Goal: Task Accomplishment & Management: Manage account settings

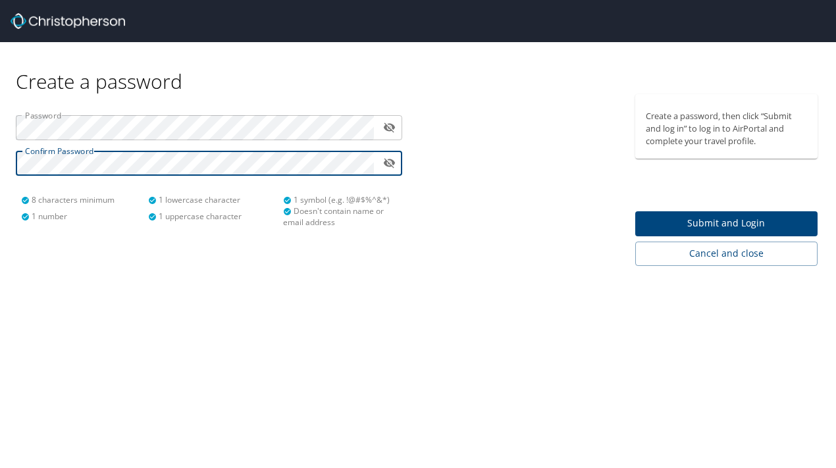
click at [675, 219] on span "Submit and Login" at bounding box center [727, 223] width 162 height 16
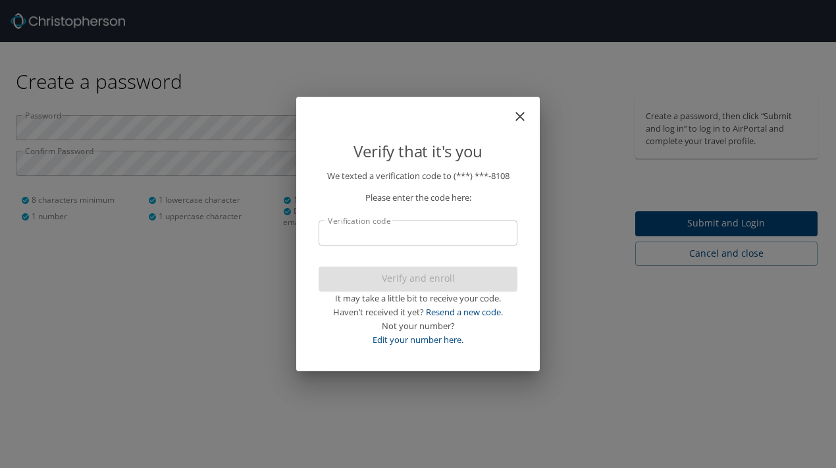
click at [376, 237] on input "Verification code" at bounding box center [418, 233] width 199 height 25
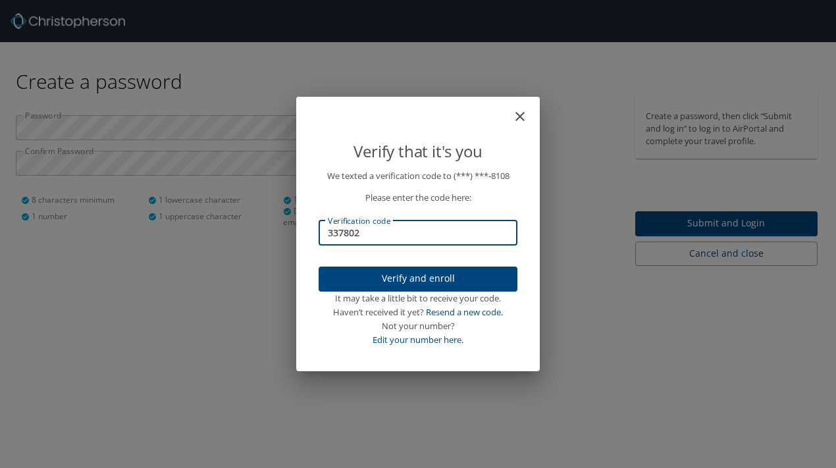
type input "337802"
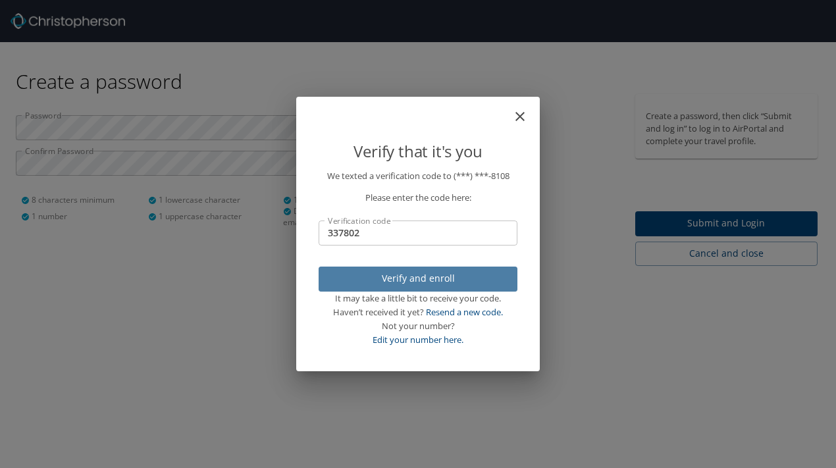
click at [367, 275] on span "Verify and enroll" at bounding box center [418, 279] width 178 height 16
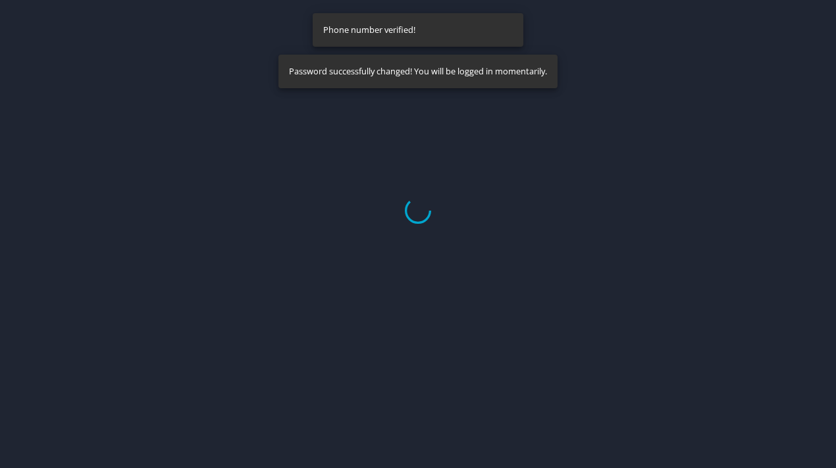
select select "US"
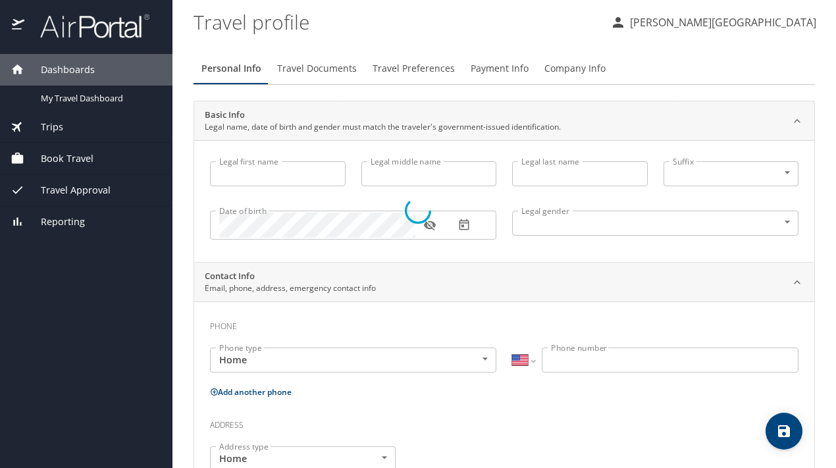
select select "US"
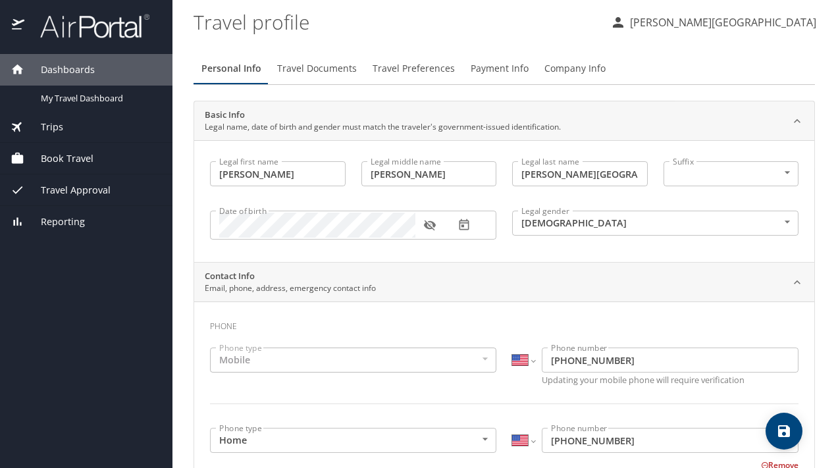
type input "Toneka"
type input "Renae"
type input "Webb-Lund"
type input "Female"
click at [617, 251] on div "Legal first name Toneka Legal first name Legal middle name Renae Legal middle n…" at bounding box center [504, 201] width 620 height 122
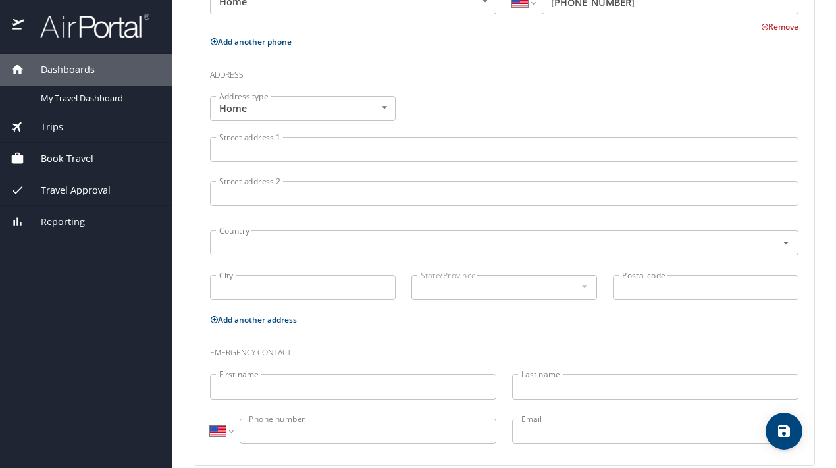
scroll to position [456, 0]
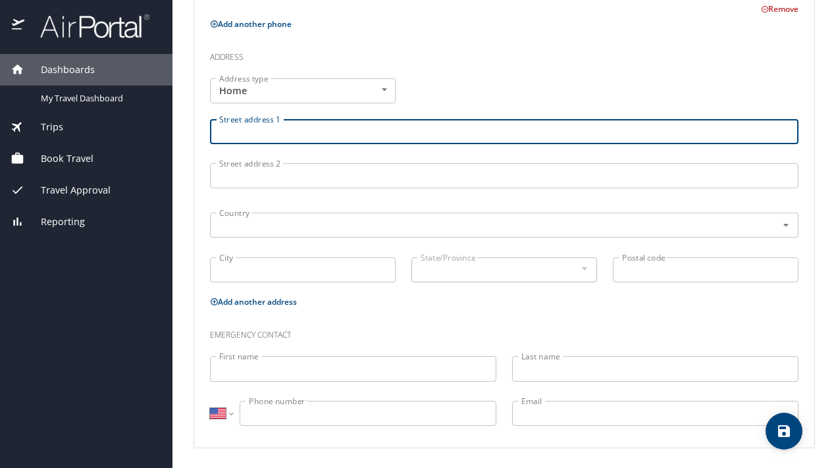
click at [276, 132] on input "Street address 1" at bounding box center [504, 131] width 588 height 25
type input "45 Channi Ct."
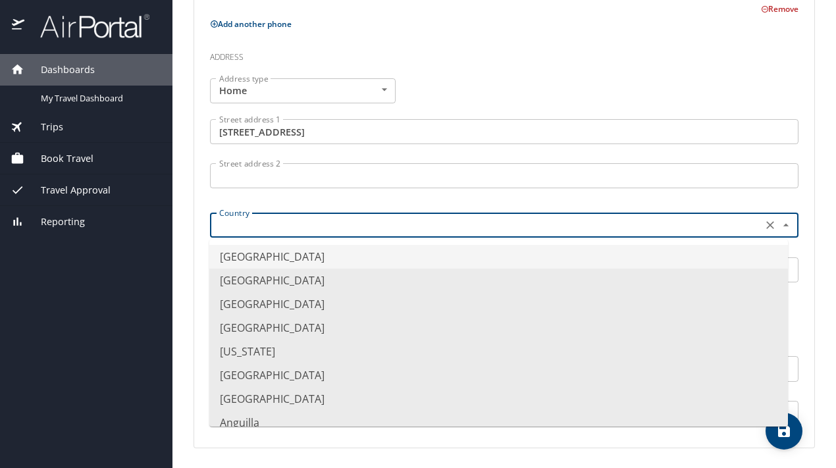
click at [257, 221] on input "text" at bounding box center [485, 225] width 542 height 17
click at [248, 254] on li "United States of America" at bounding box center [498, 257] width 579 height 24
type input "United States of America"
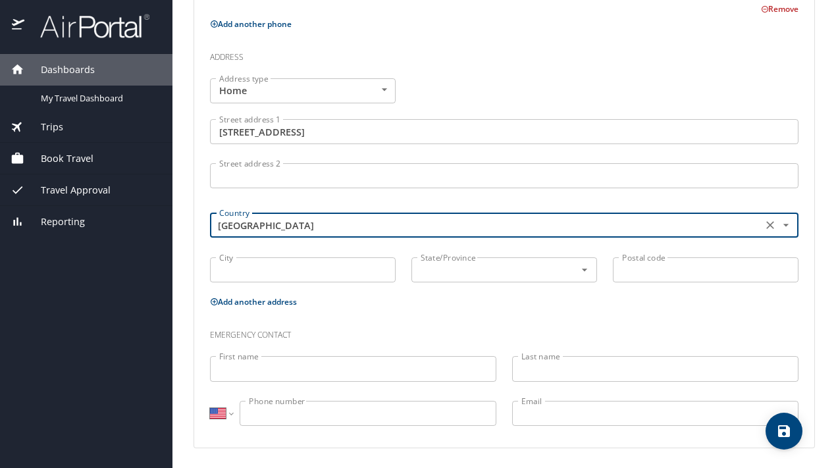
click at [248, 268] on input "City" at bounding box center [303, 269] width 186 height 25
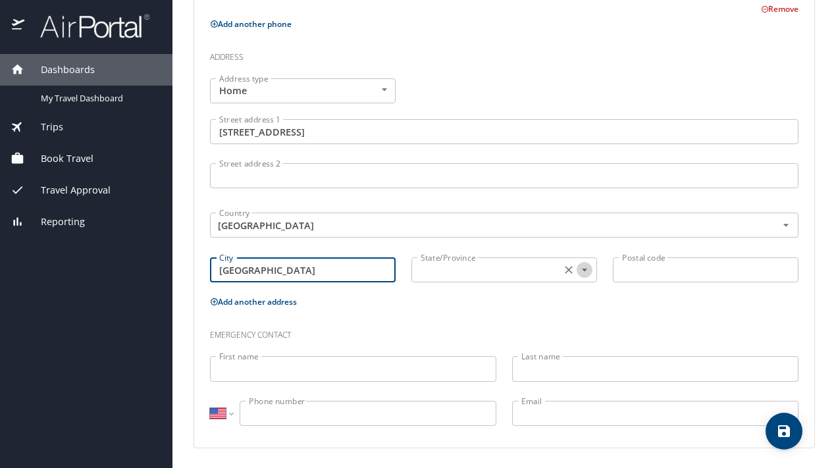
click at [581, 270] on icon "Open" at bounding box center [584, 269] width 13 height 13
type input "Danville"
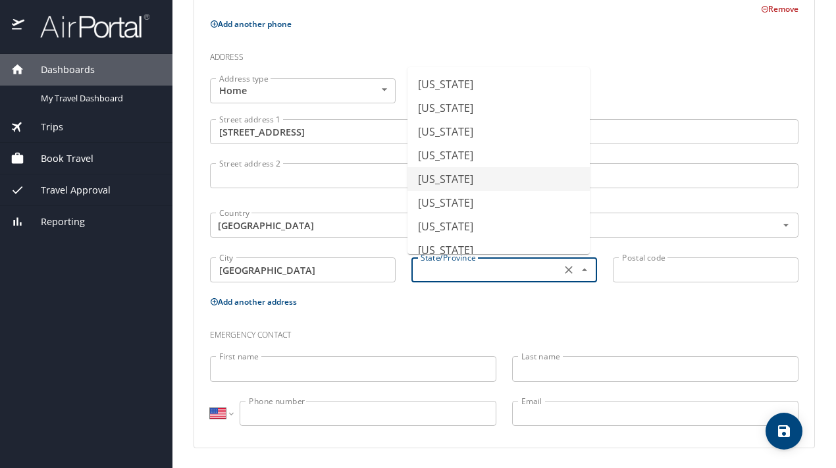
click at [443, 181] on li "California" at bounding box center [498, 179] width 182 height 24
type input "California"
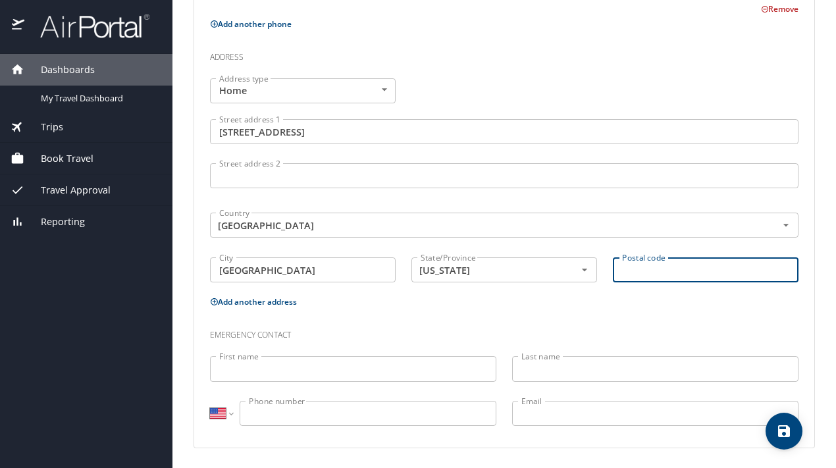
click at [651, 269] on input "Postal code" at bounding box center [706, 269] width 186 height 25
type input "94506"
click at [256, 371] on input "First name" at bounding box center [353, 368] width 286 height 25
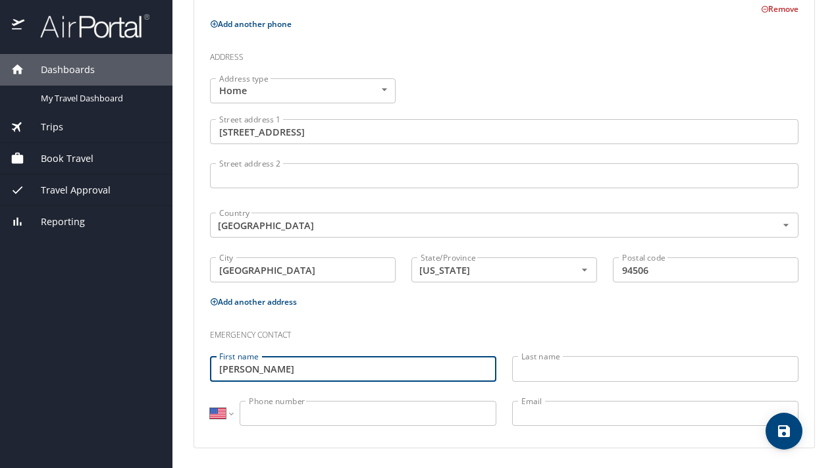
type input "Matthew"
click at [552, 368] on input "Last name" at bounding box center [655, 368] width 286 height 25
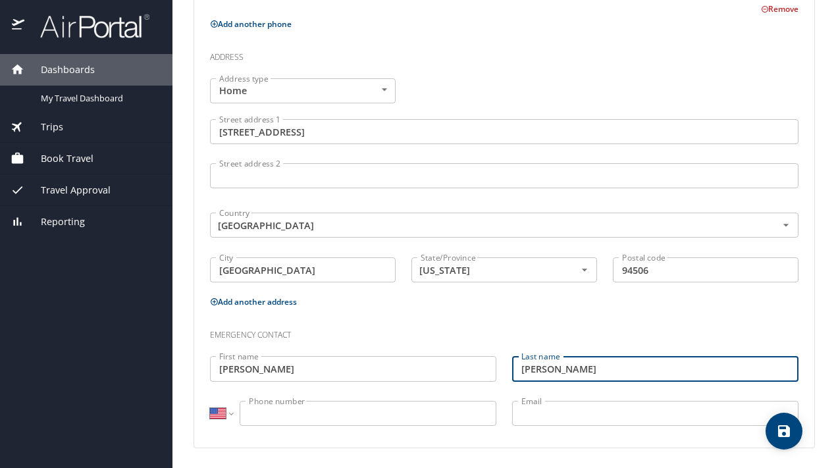
type input "Lund"
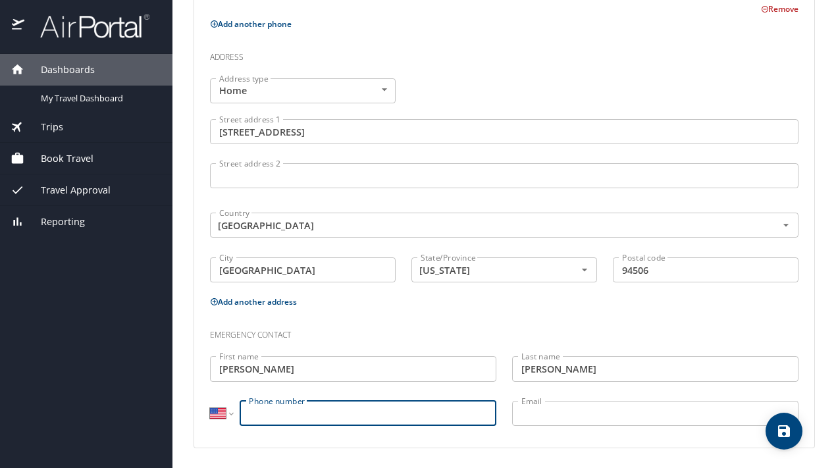
click at [397, 413] on input "Phone number" at bounding box center [368, 413] width 257 height 25
type input "(925) 451-0453"
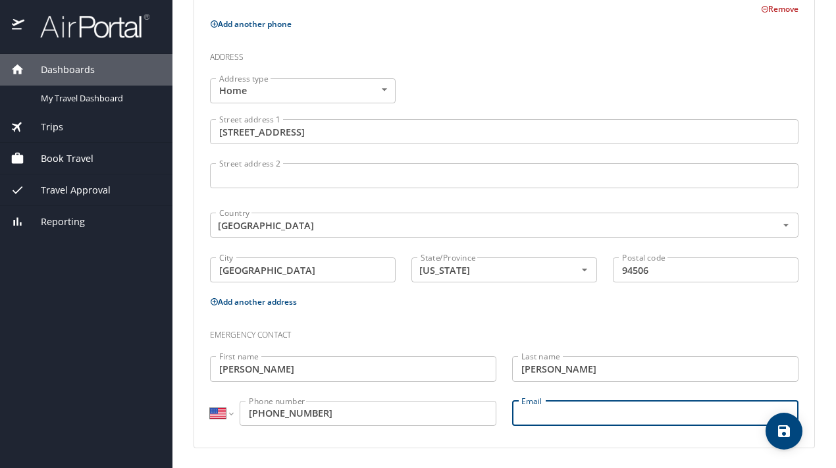
click at [562, 415] on input "Email" at bounding box center [655, 413] width 286 height 25
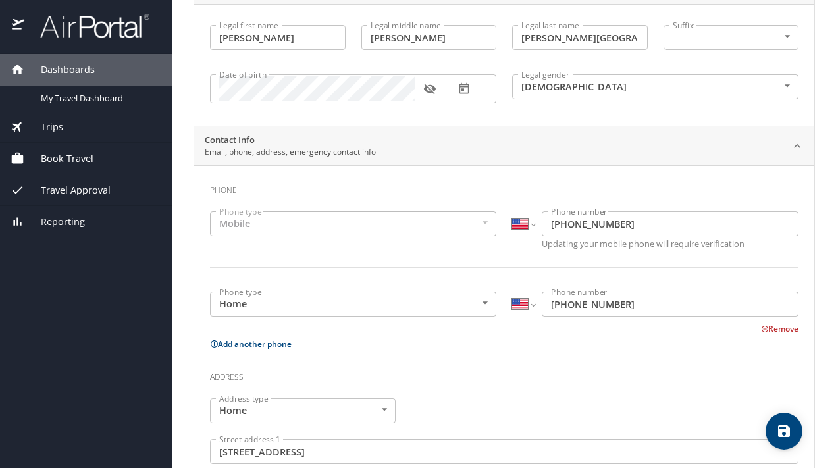
scroll to position [0, 0]
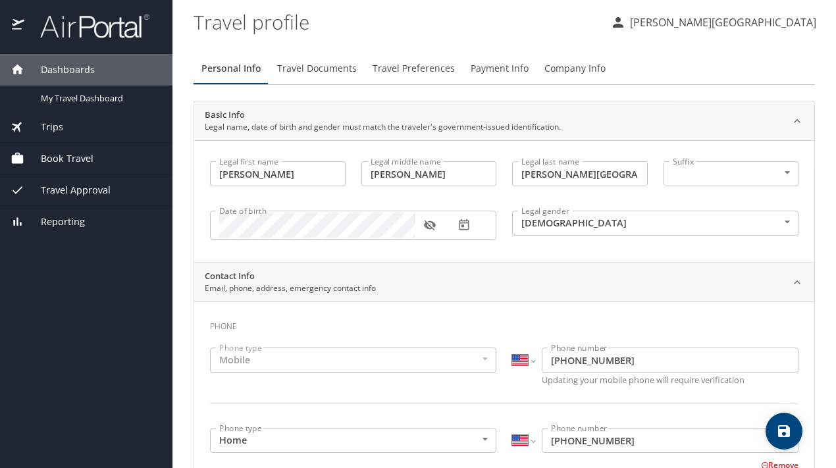
type input "mlundo@yahoo.com"
click at [782, 424] on icon "save" at bounding box center [784, 431] width 16 height 16
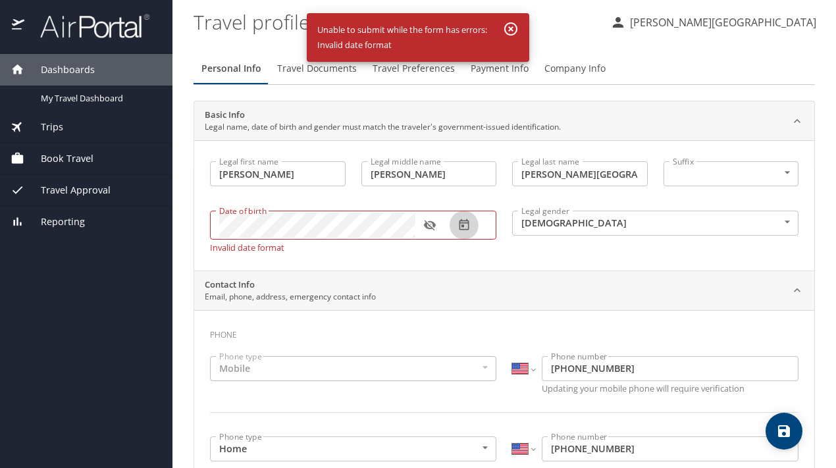
click at [466, 226] on icon "button" at bounding box center [463, 225] width 13 height 13
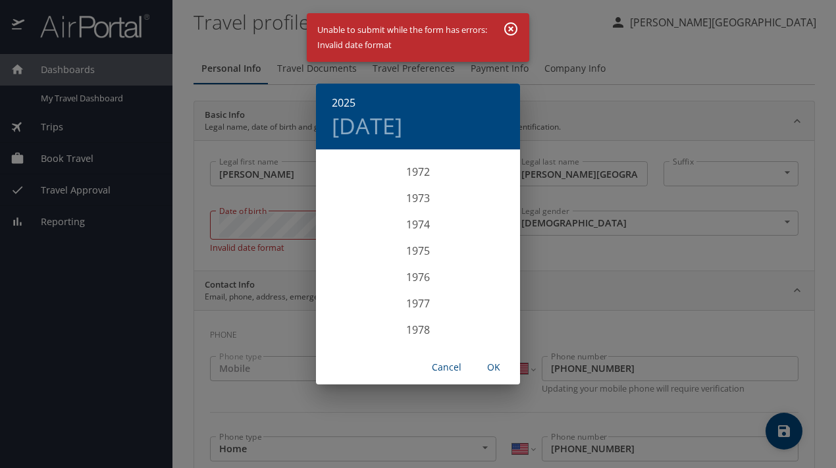
scroll to position [1958, 0]
click at [420, 231] on div "1976" at bounding box center [418, 233] width 204 height 26
click at [418, 322] on div "Nov" at bounding box center [418, 323] width 68 height 49
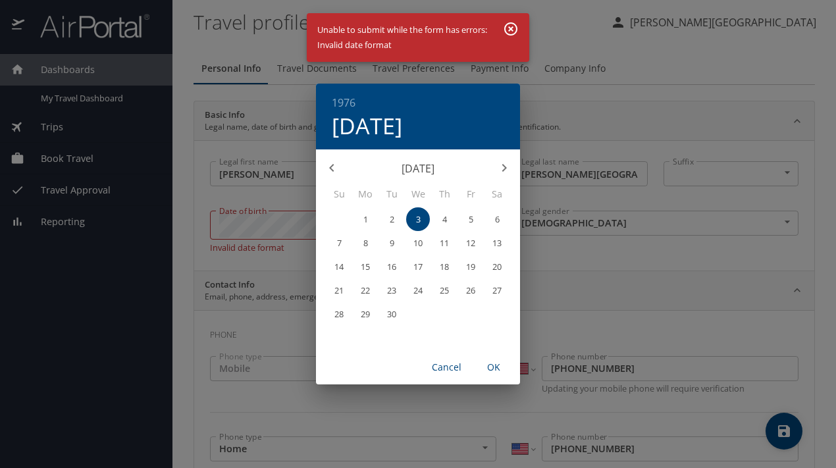
click at [471, 266] on p "19" at bounding box center [470, 267] width 9 height 9
click at [496, 365] on span "OK" at bounding box center [494, 367] width 32 height 16
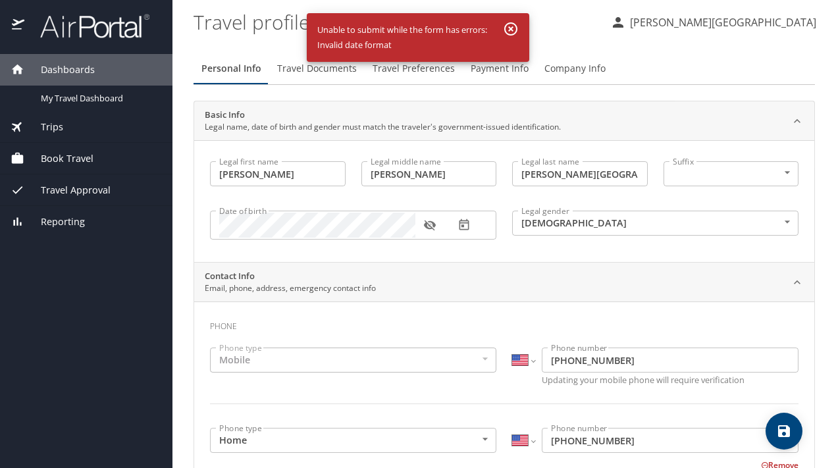
click at [511, 26] on icon "button" at bounding box center [511, 29] width 16 height 16
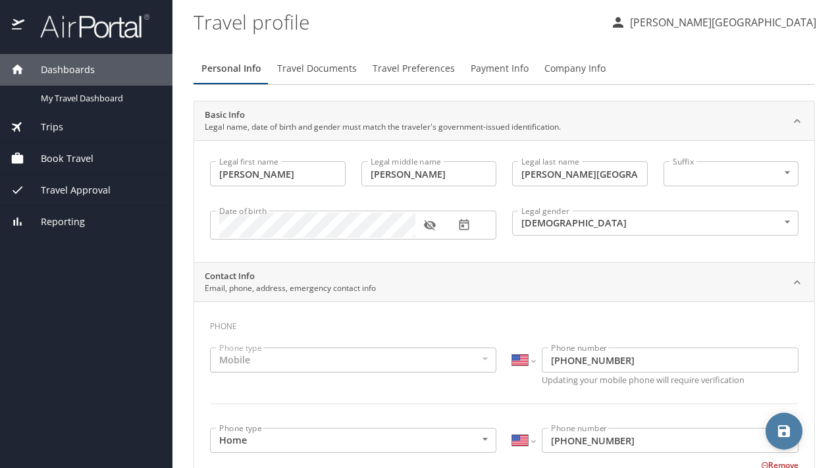
click at [784, 429] on icon "save" at bounding box center [784, 431] width 16 height 16
select select "US"
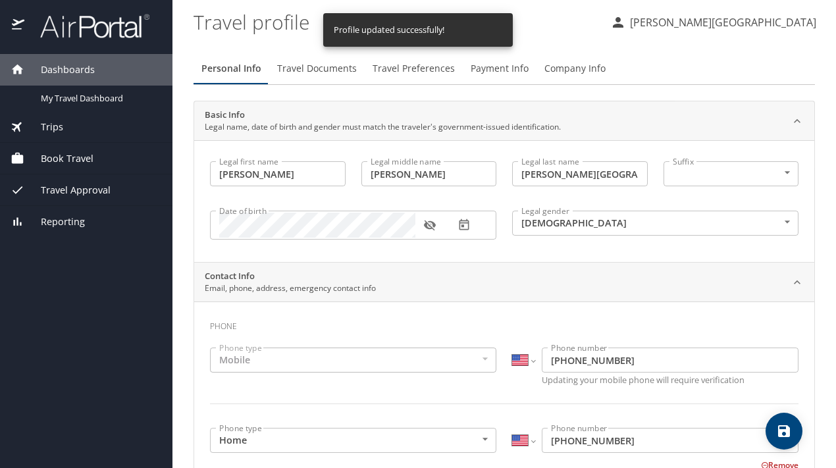
select select "US"
click at [305, 66] on span "Travel Documents" at bounding box center [317, 69] width 80 height 16
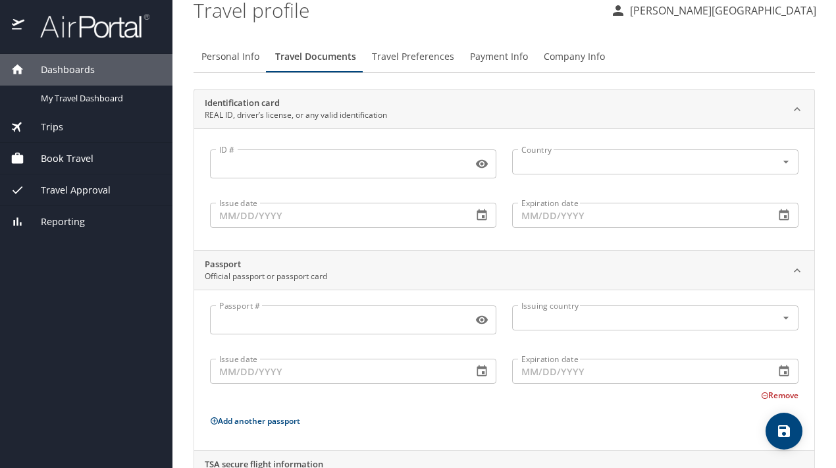
scroll to position [12, 0]
click at [398, 59] on span "Travel Preferences" at bounding box center [413, 57] width 82 height 16
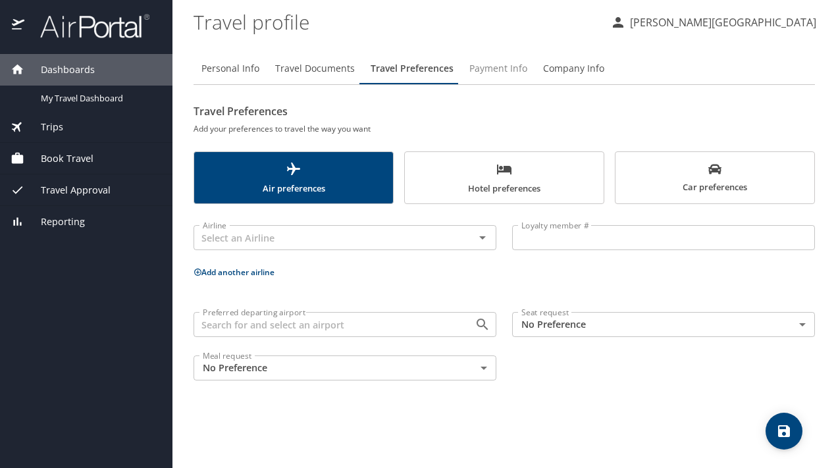
click at [494, 65] on span "Payment Info" at bounding box center [498, 69] width 58 height 16
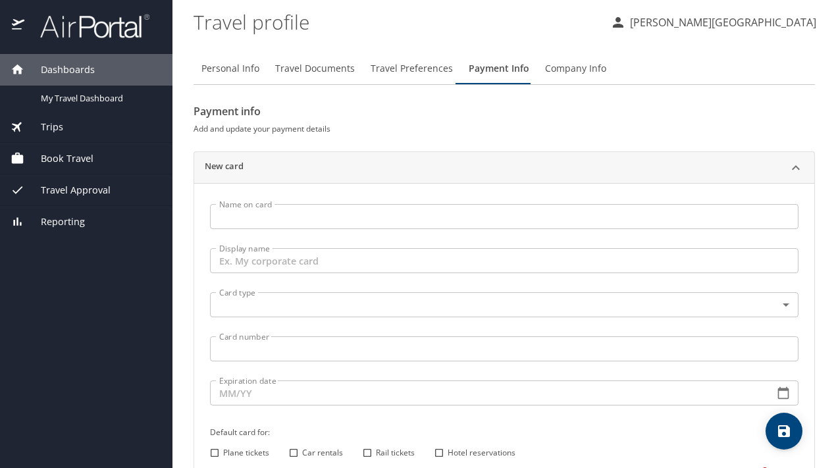
click at [563, 68] on span "Company Info" at bounding box center [575, 69] width 61 height 16
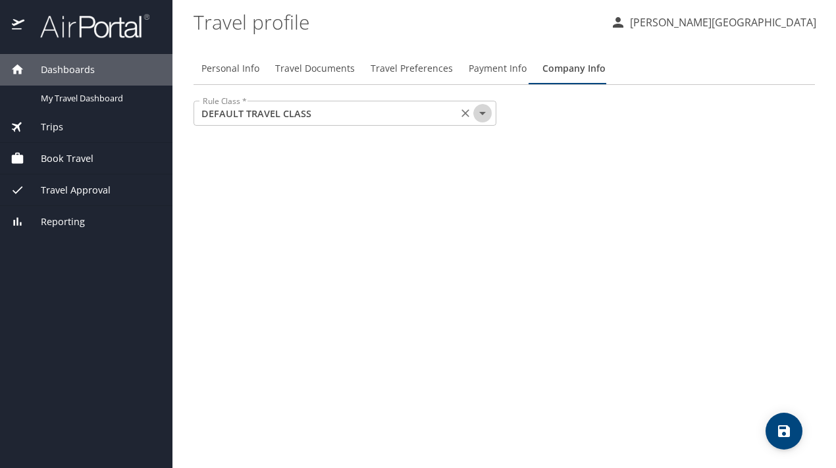
click at [484, 108] on icon "Open" at bounding box center [483, 113] width 16 height 16
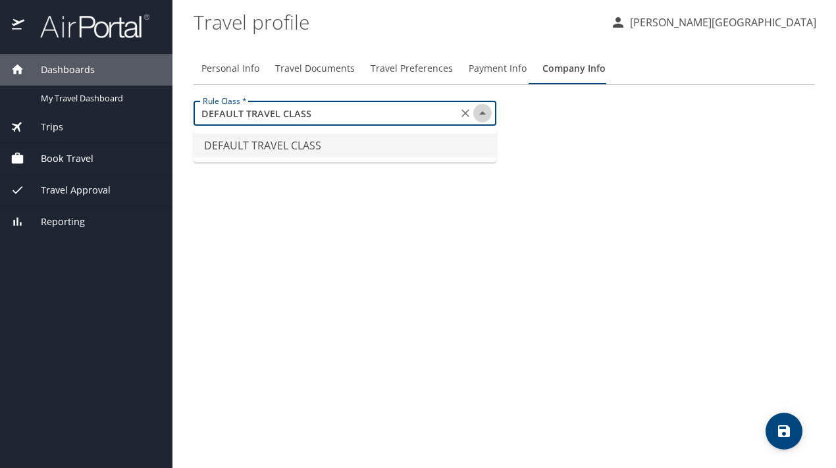
click at [484, 111] on icon "Close" at bounding box center [483, 113] width 16 height 16
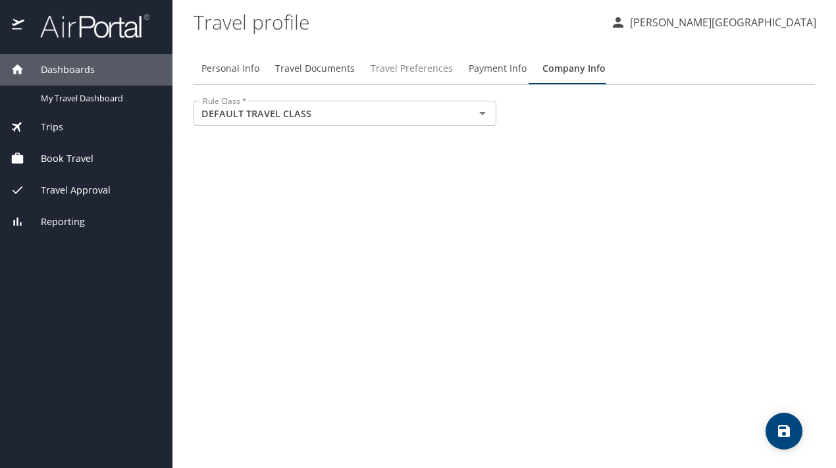
click at [397, 65] on span "Travel Preferences" at bounding box center [412, 69] width 82 height 16
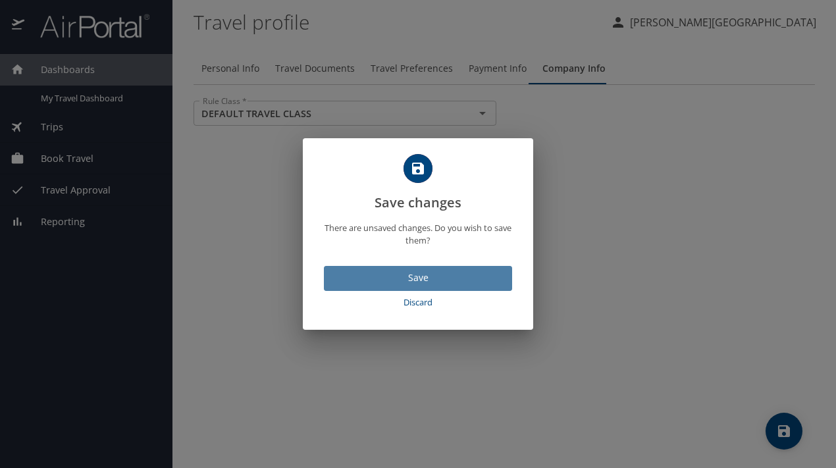
click at [383, 273] on span "Save" at bounding box center [417, 278] width 167 height 16
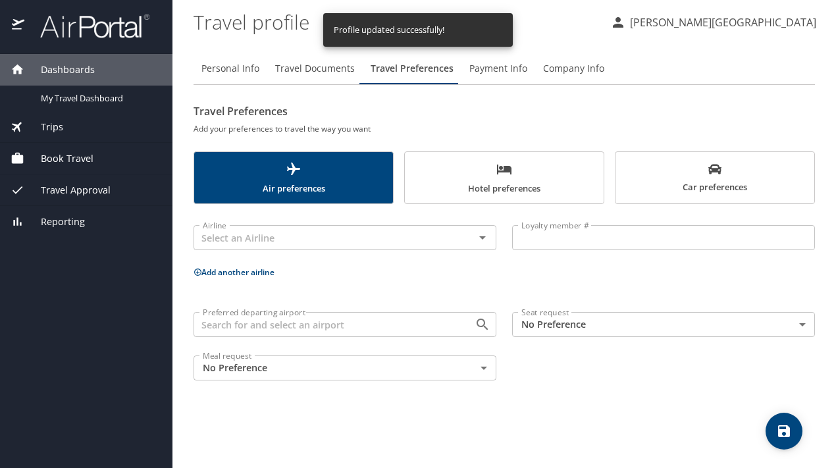
click at [386, 70] on span "Travel Preferences" at bounding box center [412, 69] width 83 height 16
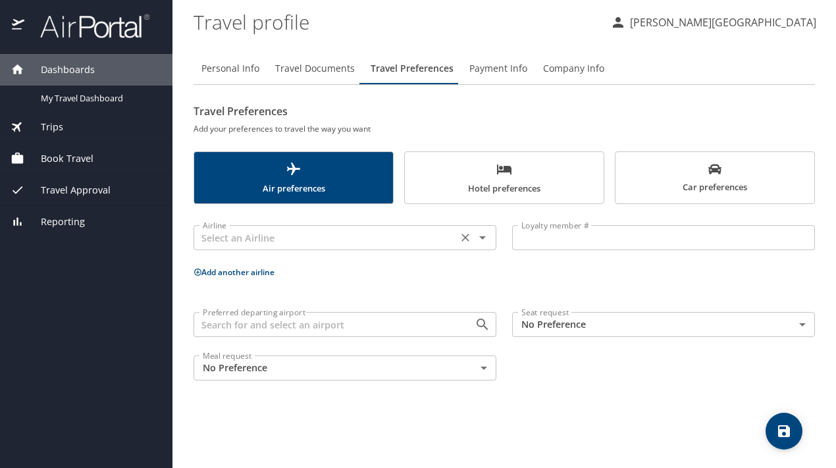
click at [484, 236] on icon "Open" at bounding box center [482, 237] width 7 height 3
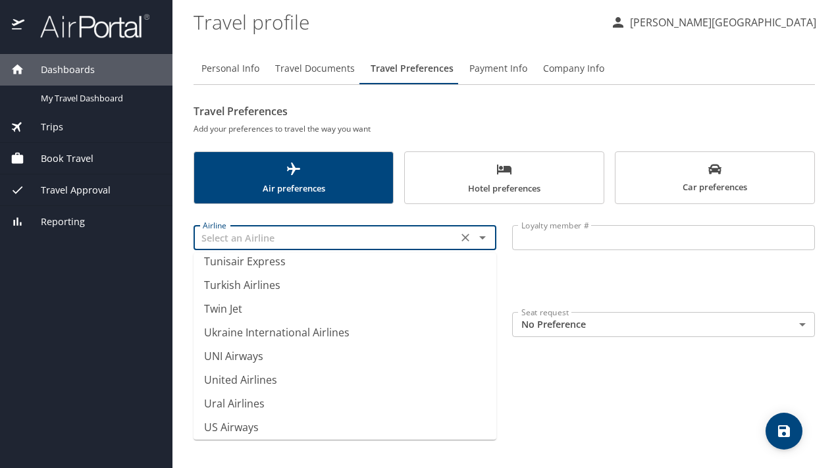
scroll to position [9925, 0]
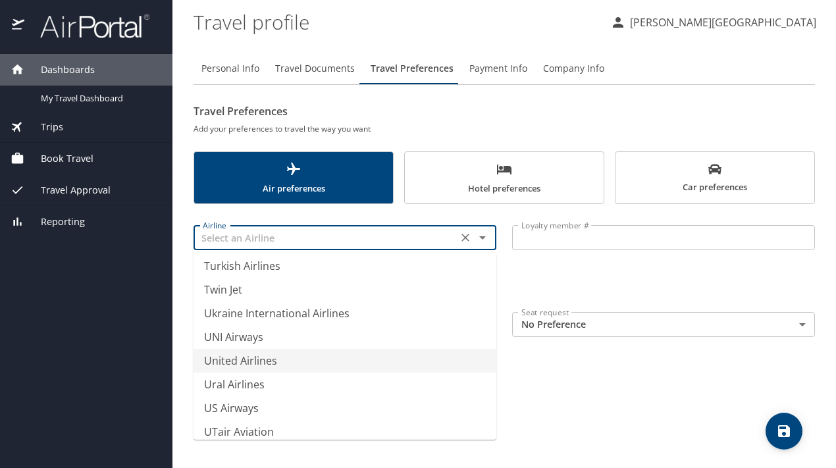
click at [230, 359] on li "United Airlines" at bounding box center [345, 361] width 303 height 24
type input "United Airlines"
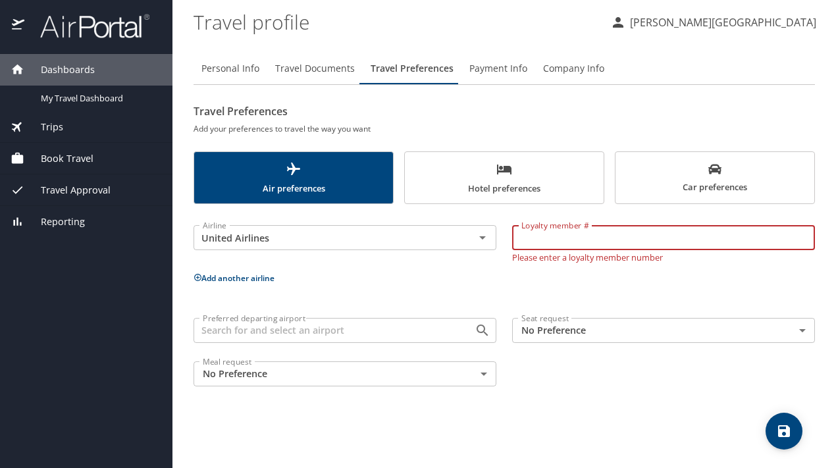
click at [565, 238] on input "Loyalty member #" at bounding box center [663, 237] width 303 height 25
type input "UP137022"
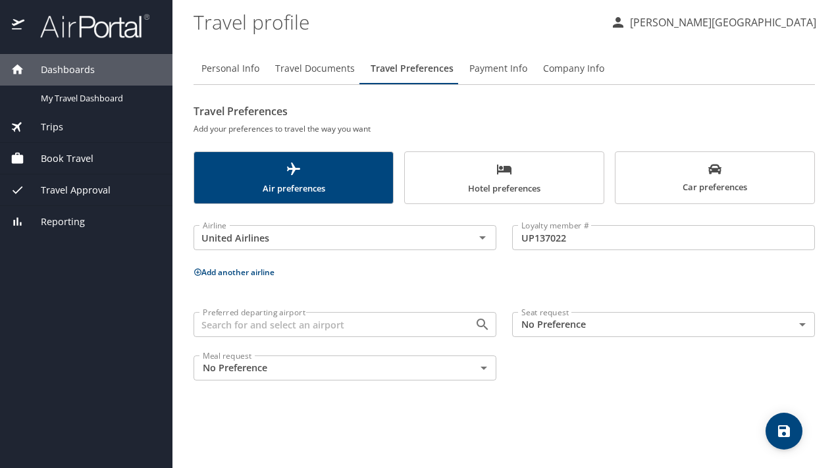
click at [456, 273] on p "Add another airline" at bounding box center [504, 272] width 621 height 16
click at [232, 271] on button "Add another airline" at bounding box center [234, 272] width 81 height 11
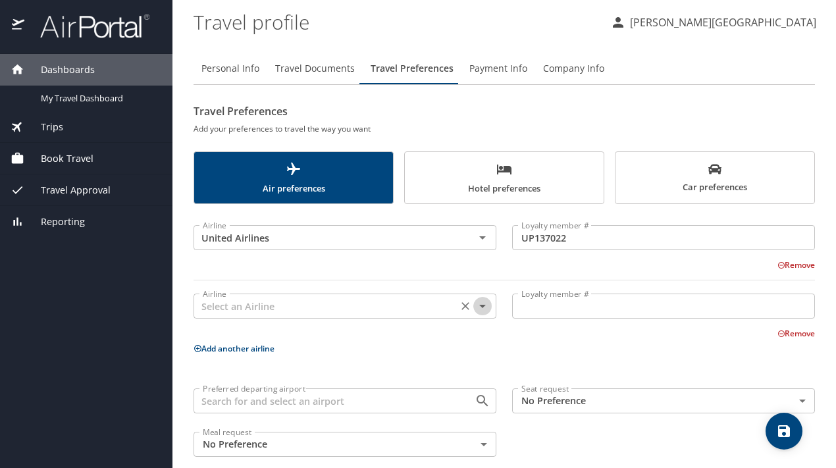
click at [481, 307] on icon "Open" at bounding box center [483, 306] width 16 height 16
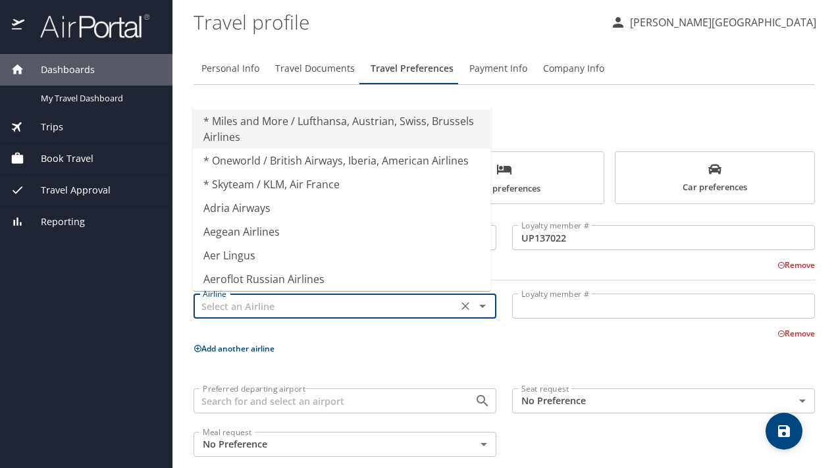
click at [479, 305] on icon "Close" at bounding box center [482, 306] width 7 height 3
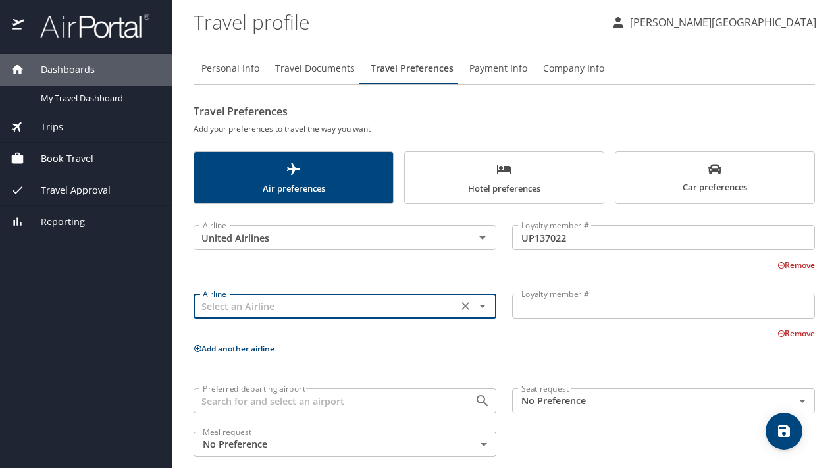
click at [479, 305] on icon "Open" at bounding box center [482, 306] width 7 height 3
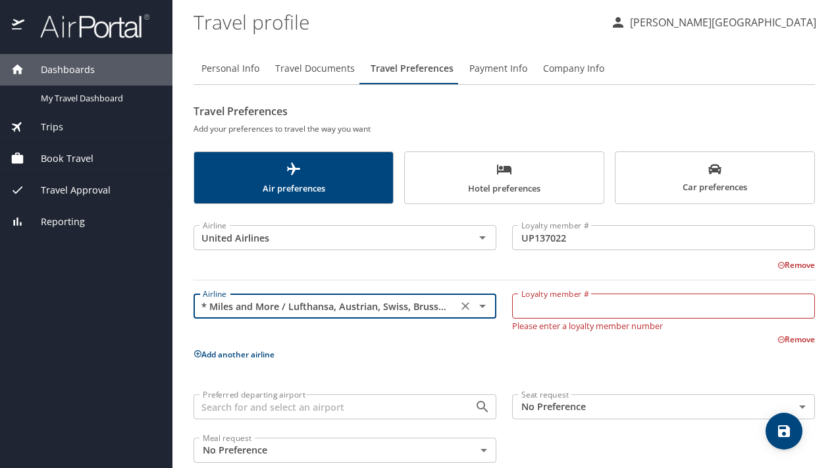
click at [479, 305] on icon "Open" at bounding box center [482, 306] width 7 height 3
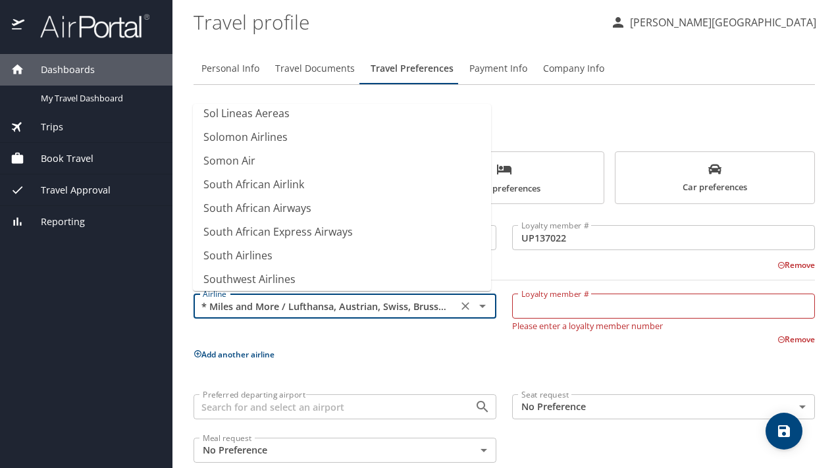
scroll to position [8830, 0]
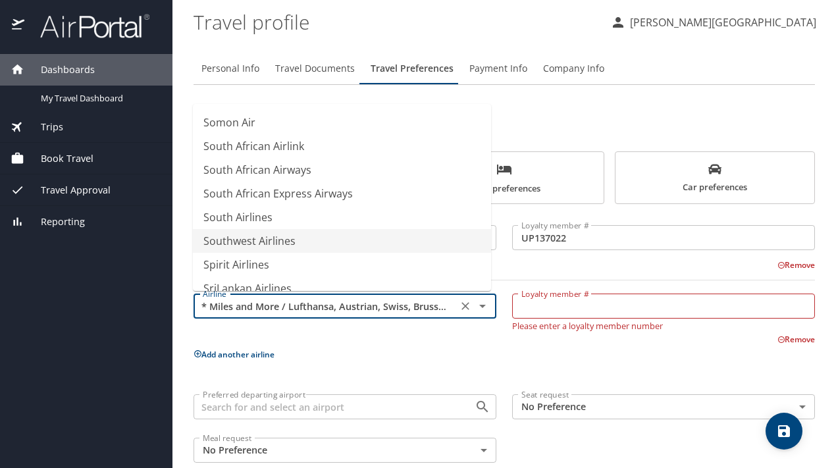
click at [232, 237] on li "Southwest Airlines" at bounding box center [342, 241] width 298 height 24
type input "Southwest Airlines"
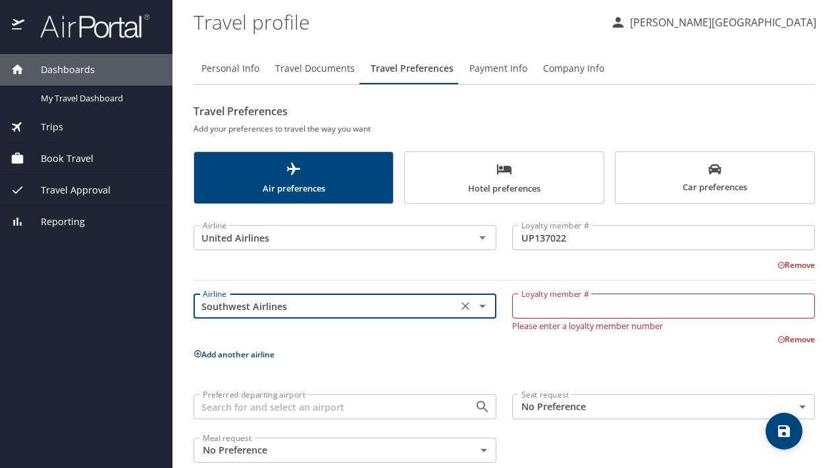
click at [571, 307] on input "Loyalty member #" at bounding box center [663, 306] width 303 height 25
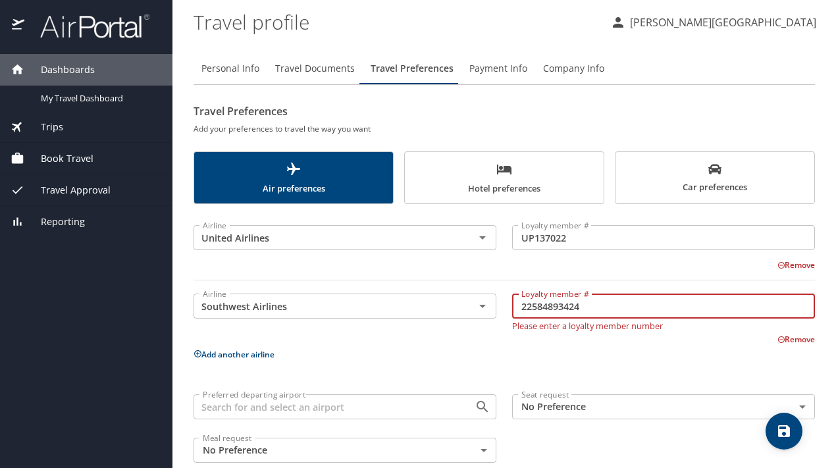
type input "22584893424"
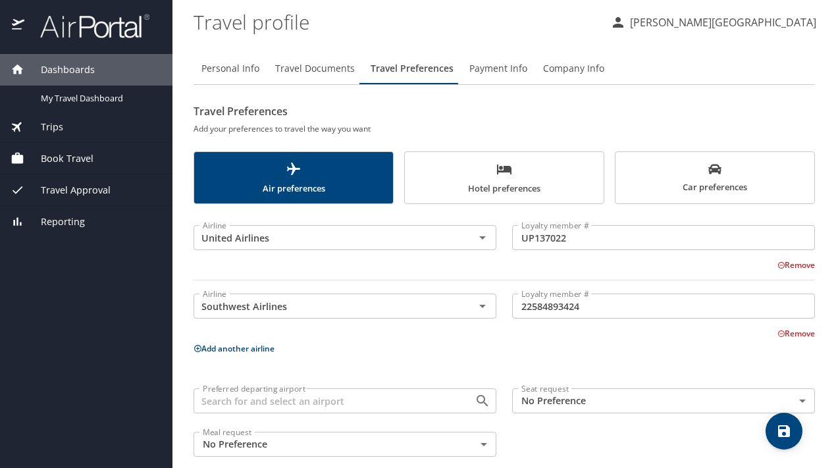
click at [568, 367] on div "Airline United Airlines Airline Loyalty member # UP137022 Loyalty member # Remo…" at bounding box center [504, 338] width 621 height 253
click at [212, 344] on button "Add another airline" at bounding box center [234, 348] width 81 height 11
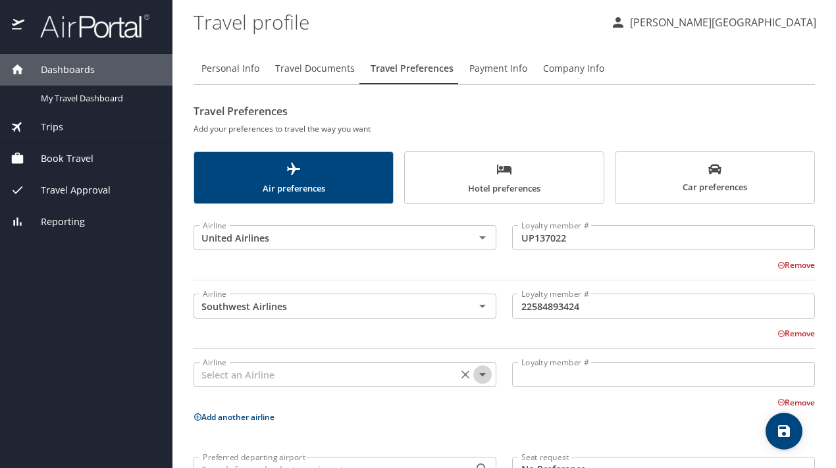
click at [482, 375] on icon "Open" at bounding box center [483, 375] width 16 height 16
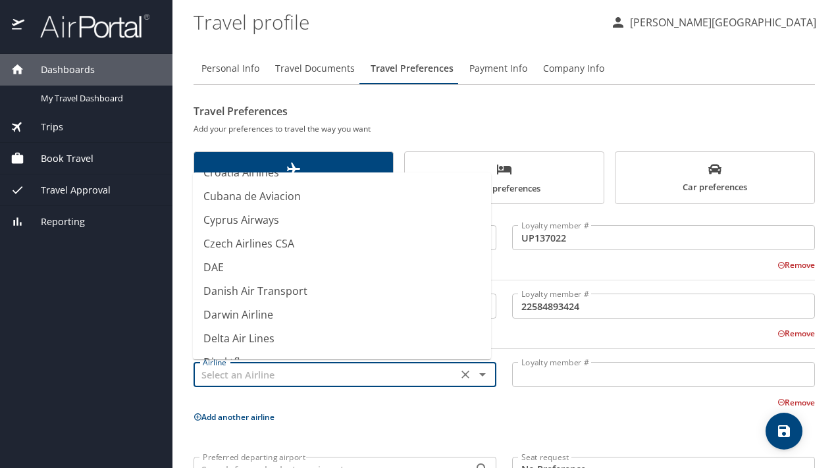
scroll to position [3906, 0]
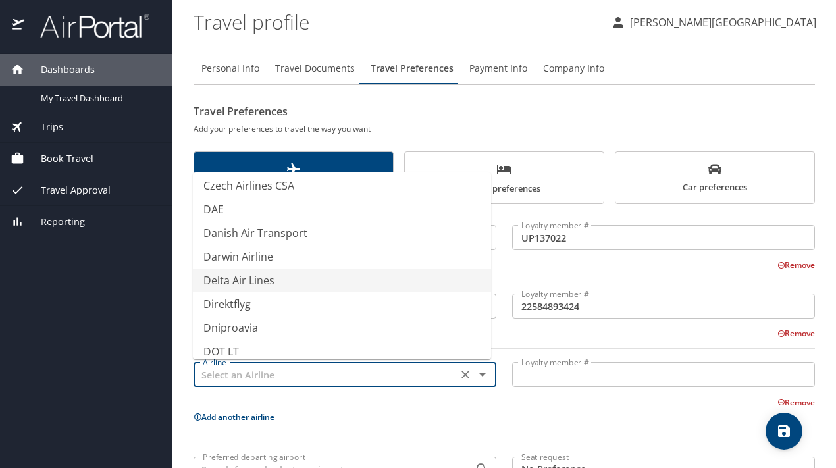
click at [222, 280] on li "Delta Air Lines" at bounding box center [342, 281] width 298 height 24
type input "Delta Air Lines"
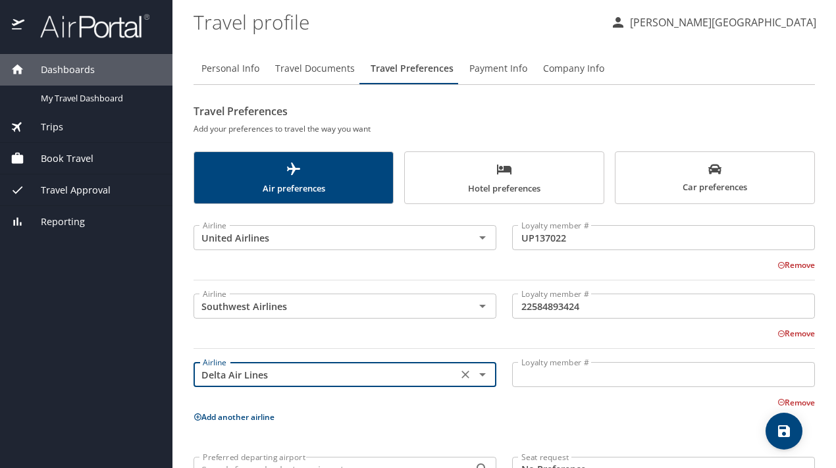
click at [561, 377] on input "Loyalty member #" at bounding box center [663, 374] width 303 height 25
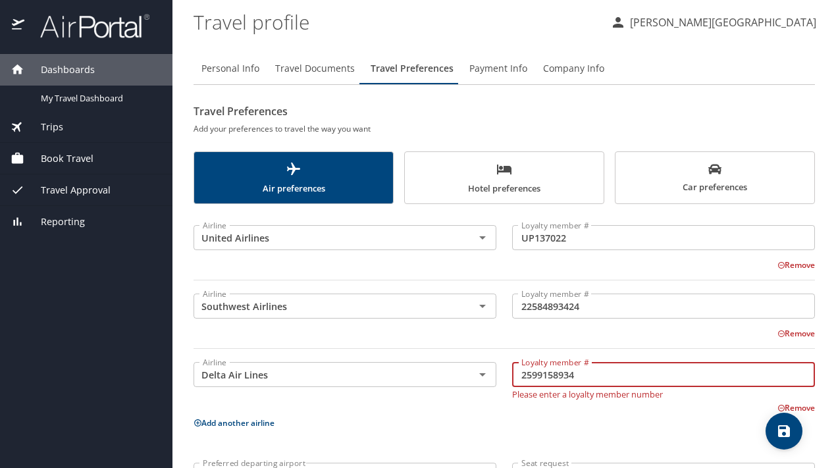
type input "2599158934"
click at [536, 433] on div "Airline United Airlines Airline Loyalty member # UP137022 Loyalty member # Remo…" at bounding box center [504, 375] width 621 height 327
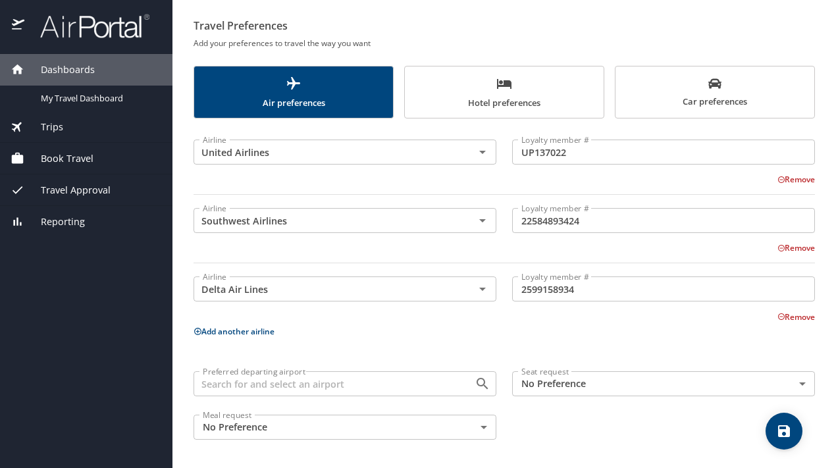
scroll to position [33, 0]
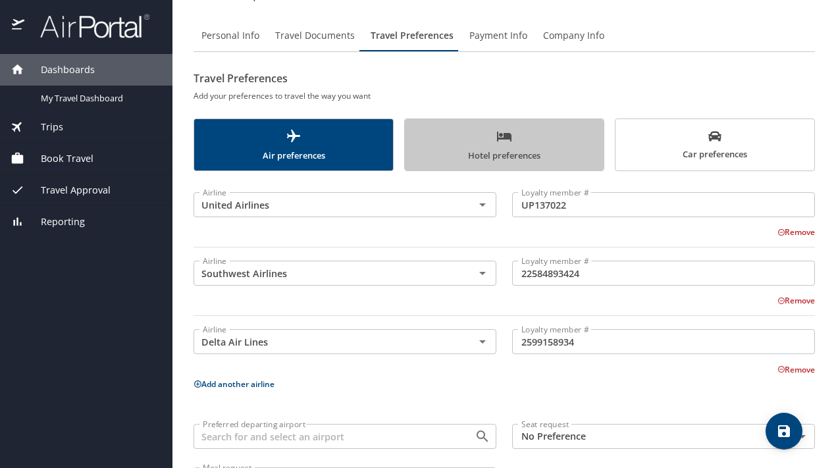
click at [504, 135] on icon "scrollable force tabs example" at bounding box center [504, 137] width 14 height 10
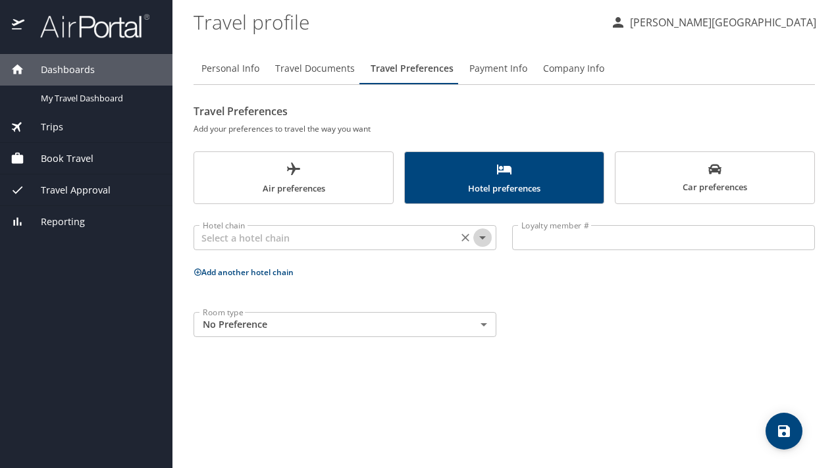
click at [484, 237] on icon "Open" at bounding box center [483, 238] width 16 height 16
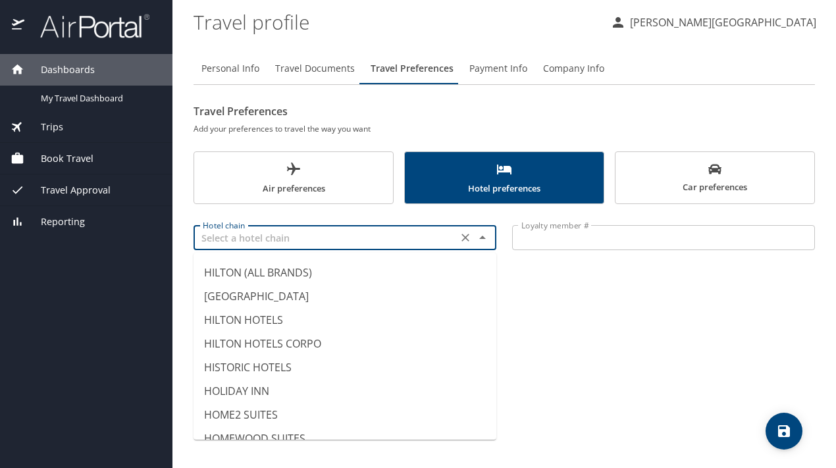
scroll to position [2837, 0]
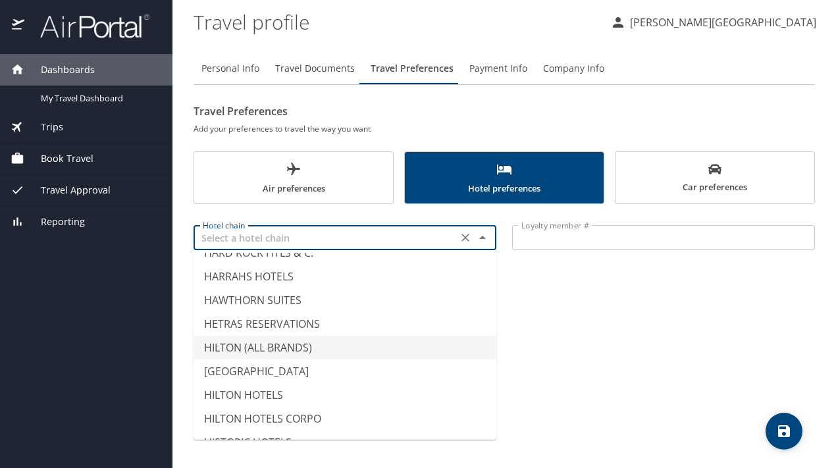
click at [254, 346] on li "HILTON (ALL BRANDS)" at bounding box center [345, 348] width 303 height 24
type input "HILTON (ALL BRANDS)"
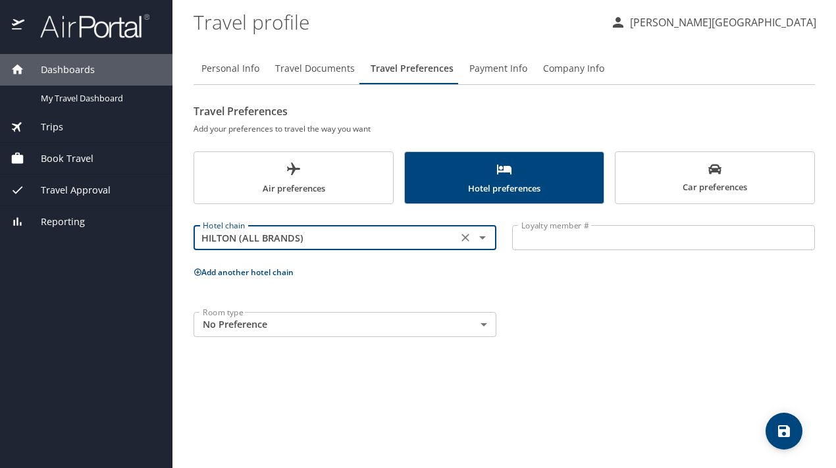
click at [585, 237] on input "Loyalty member #" at bounding box center [663, 237] width 303 height 25
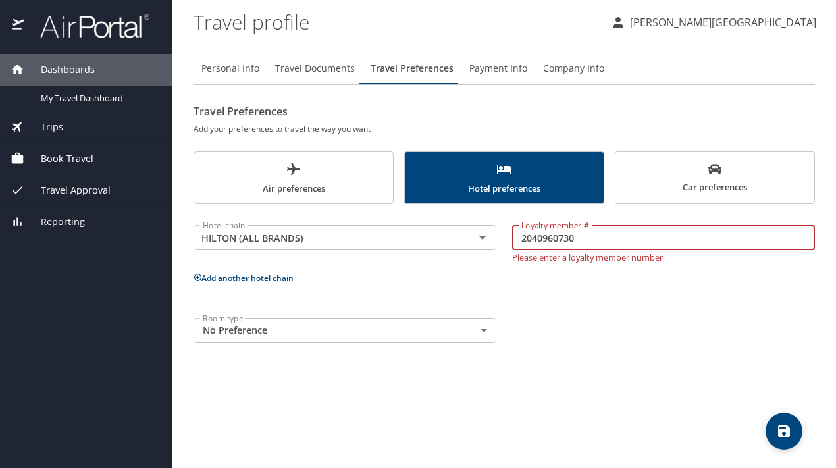
type input "2040960730"
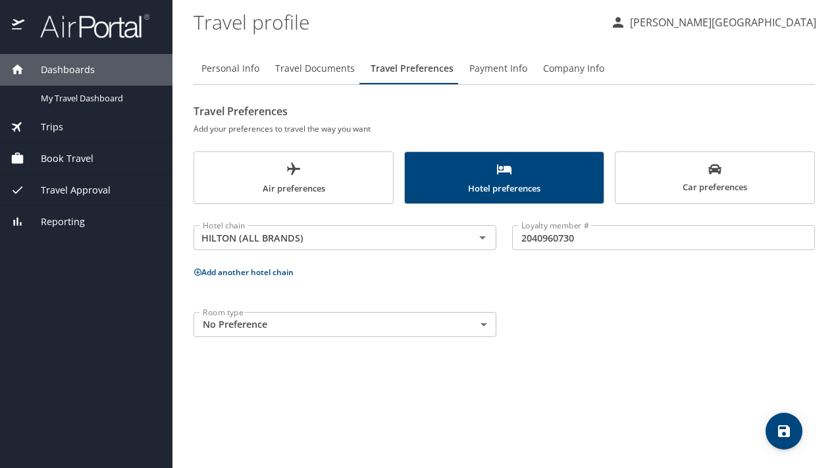
click at [639, 355] on div "Personal Info Travel Documents Travel Preferences Payment Info Company Info Tra…" at bounding box center [504, 255] width 621 height 426
click at [483, 324] on body "Dashboards My Travel Dashboard Trips Current / Future Trips Past Trips Trips Mi…" at bounding box center [418, 234] width 836 height 468
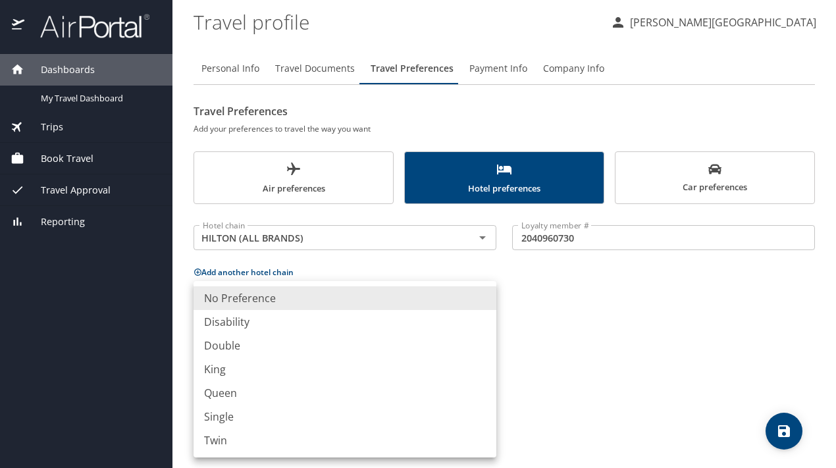
click at [586, 305] on div at bounding box center [418, 234] width 836 height 468
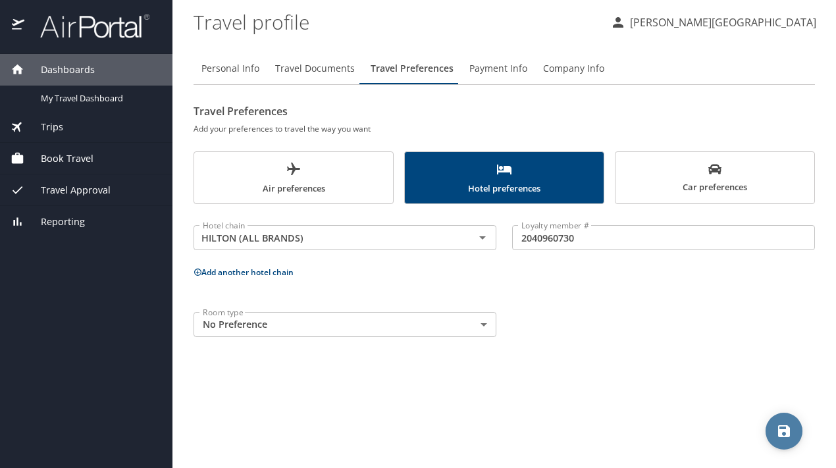
click at [784, 427] on icon "save" at bounding box center [784, 431] width 16 height 16
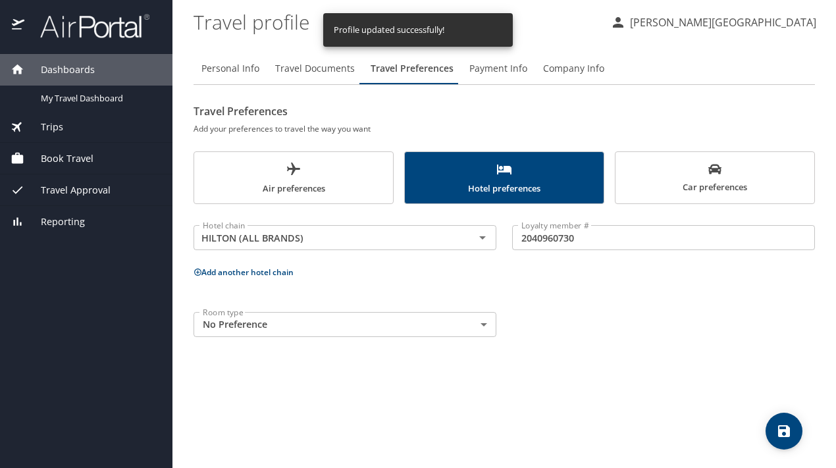
click at [80, 69] on span "Dashboards" at bounding box center [59, 70] width 70 height 14
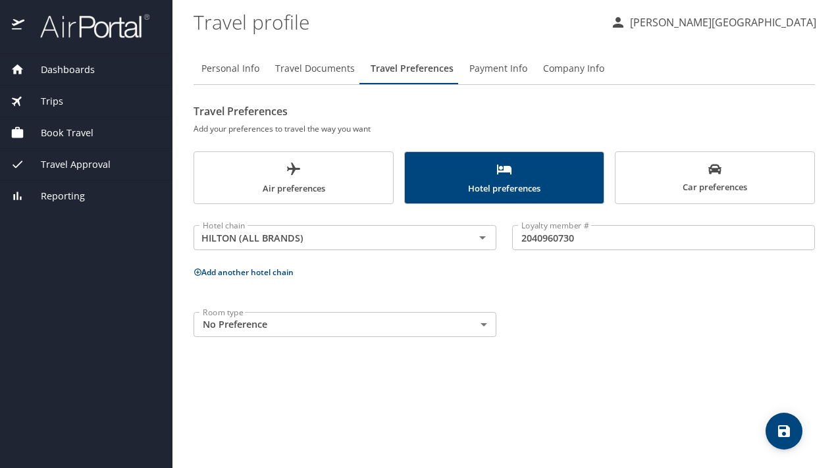
click at [80, 69] on span "Dashboards" at bounding box center [59, 70] width 70 height 14
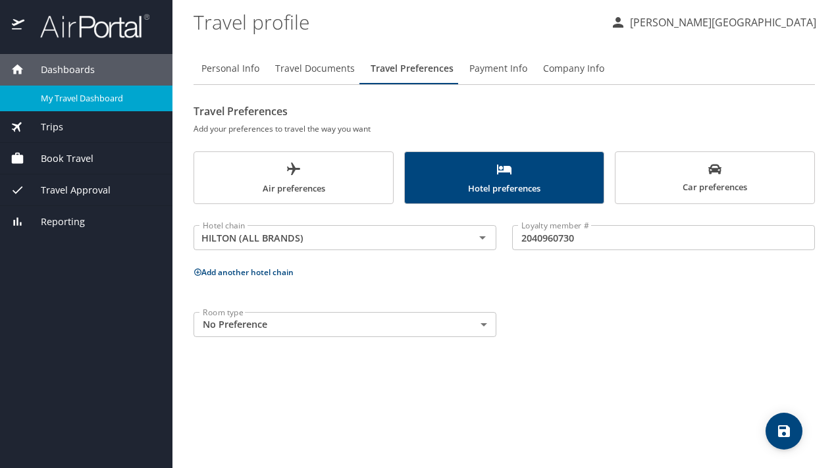
click at [78, 97] on span "My Travel Dashboard" at bounding box center [99, 98] width 116 height 13
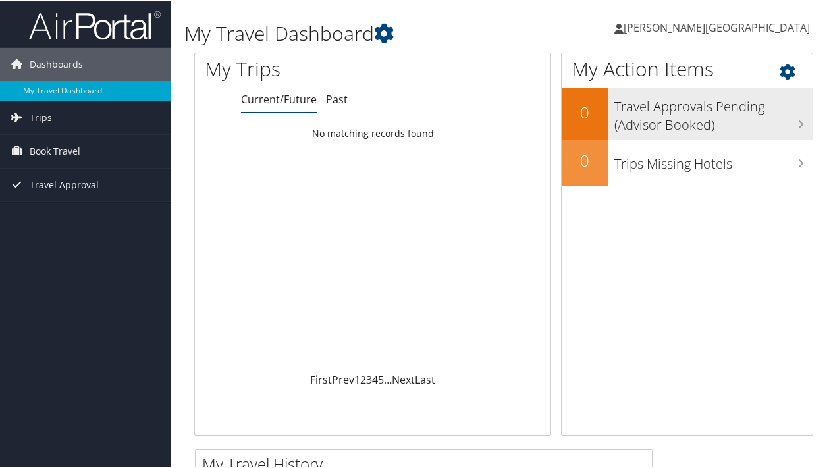
click at [776, 114] on h3 "Travel Approvals Pending (Advisor Booked)" at bounding box center [713, 111] width 198 height 43
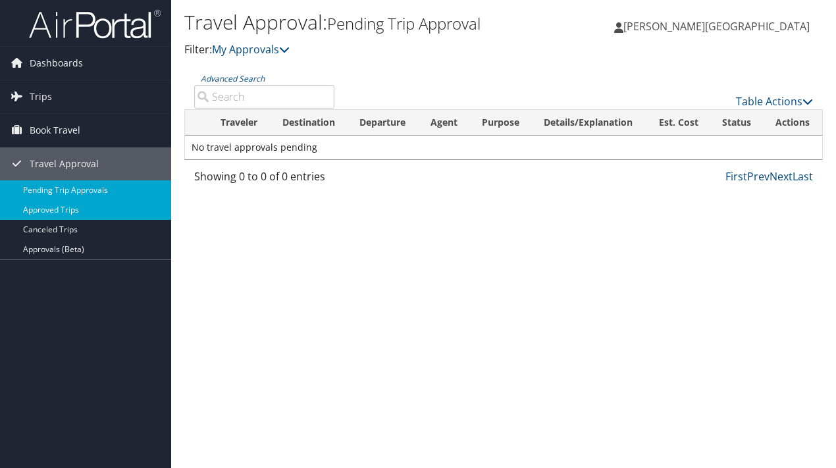
click at [49, 211] on link "Approved Trips" at bounding box center [85, 210] width 171 height 20
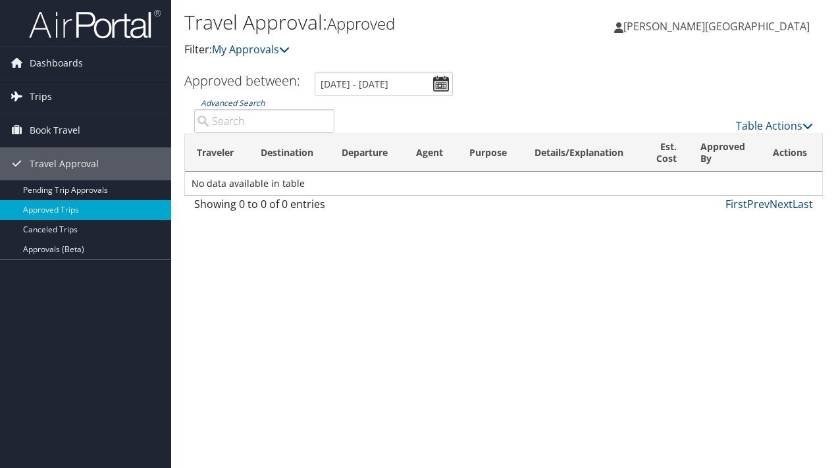
click at [41, 93] on span "Trips" at bounding box center [41, 96] width 22 height 33
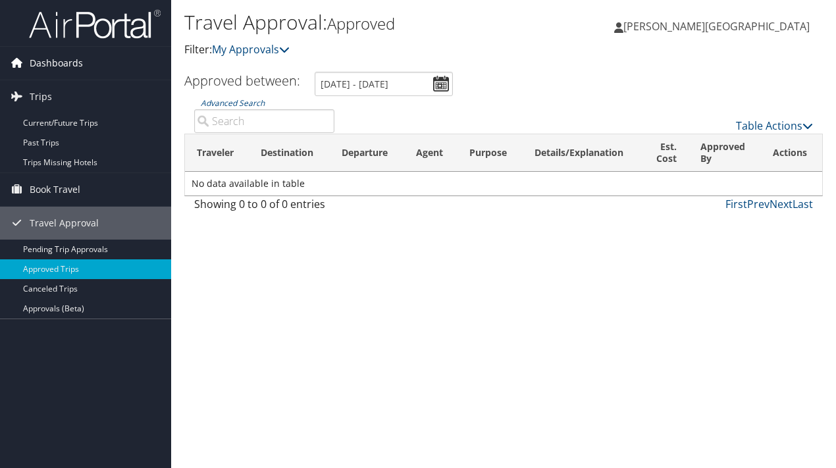
click at [51, 64] on span "Dashboards" at bounding box center [56, 63] width 53 height 33
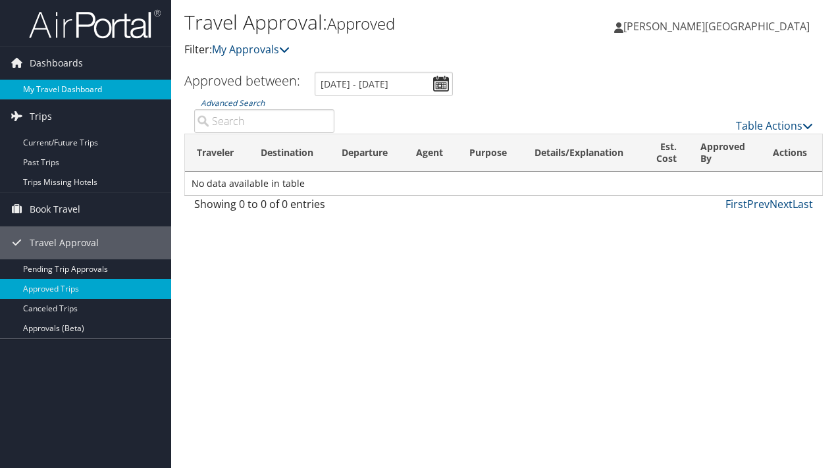
click at [47, 86] on link "My Travel Dashboard" at bounding box center [85, 90] width 171 height 20
